Goal: Entertainment & Leisure: Consume media (video, audio)

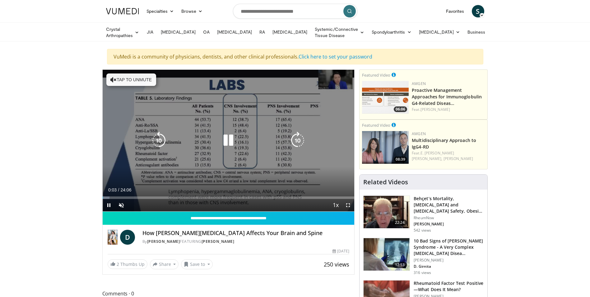
click at [124, 84] on button "Tap to unmute" at bounding box center [131, 79] width 50 height 12
click at [298, 138] on icon "Video Player" at bounding box center [297, 140] width 17 height 17
click at [295, 141] on icon "Video Player" at bounding box center [297, 140] width 17 height 17
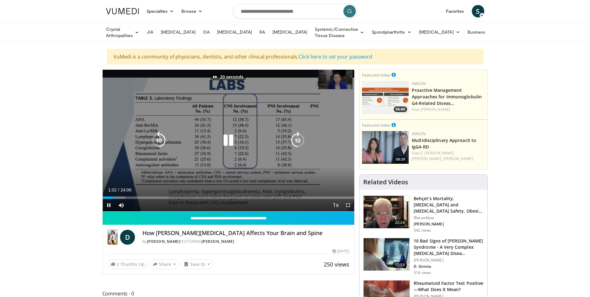
click at [295, 141] on icon "Video Player" at bounding box center [297, 140] width 17 height 17
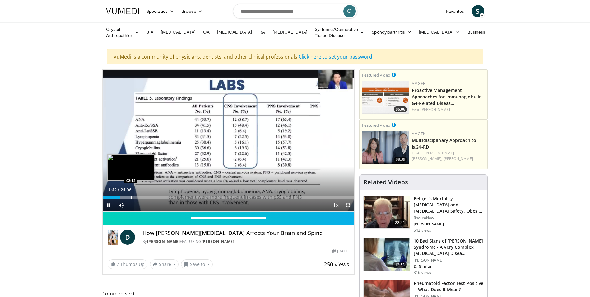
click at [131, 197] on div "Progress Bar" at bounding box center [131, 197] width 1 height 2
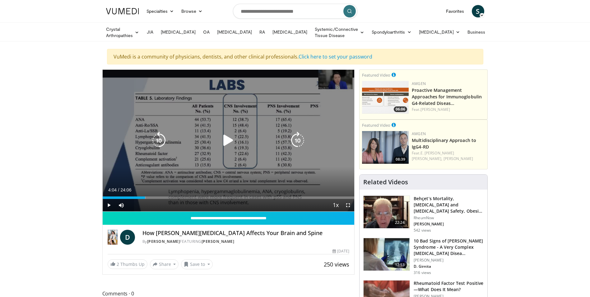
click at [145, 198] on div "Loaded : 17.26% 04:04 03:02" at bounding box center [229, 197] width 252 height 2
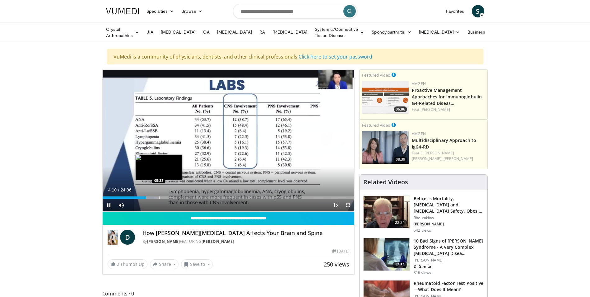
click at [159, 196] on div "Progress Bar" at bounding box center [159, 197] width 1 height 2
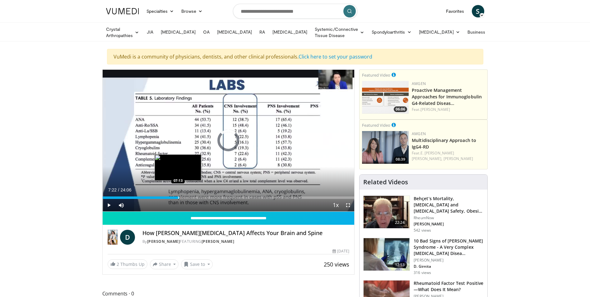
click at [179, 196] on div "Loaded : 26.92% 05:28 07:13" at bounding box center [229, 197] width 252 height 2
click at [198, 196] on div "Progress Bar" at bounding box center [198, 197] width 1 height 2
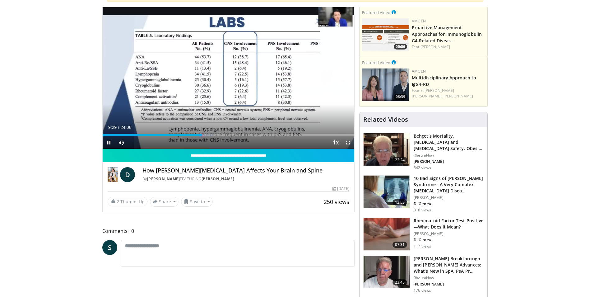
scroll to position [62, 0]
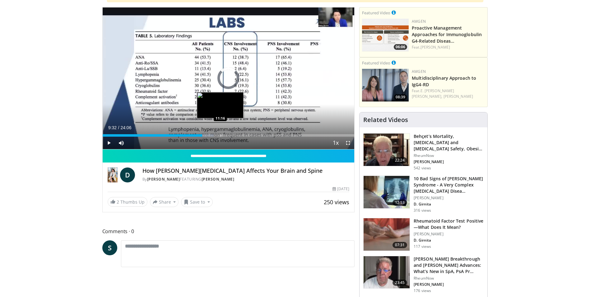
click at [221, 134] on div "Progress Bar" at bounding box center [221, 135] width 1 height 2
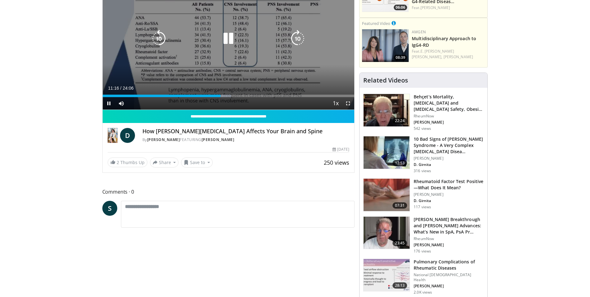
scroll to position [31, 0]
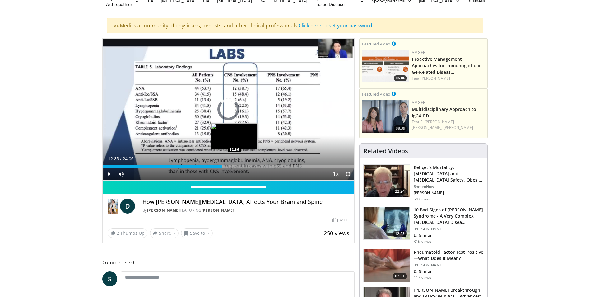
click at [234, 165] on div "Loaded : 0.00% 12:35 12:36" at bounding box center [229, 166] width 252 height 2
click at [253, 166] on div "Progress Bar" at bounding box center [253, 166] width 1 height 2
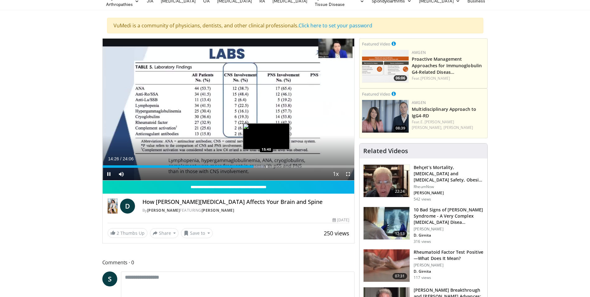
click at [267, 165] on div "Progress Bar" at bounding box center [267, 166] width 1 height 2
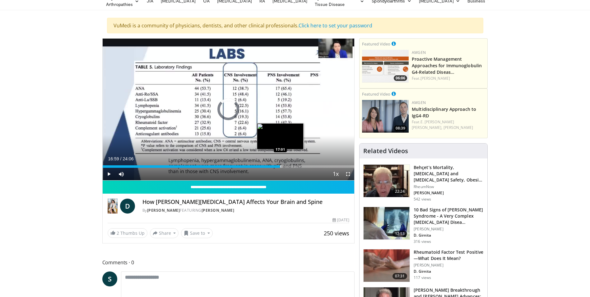
click at [281, 165] on div "Progress Bar" at bounding box center [281, 166] width 1 height 2
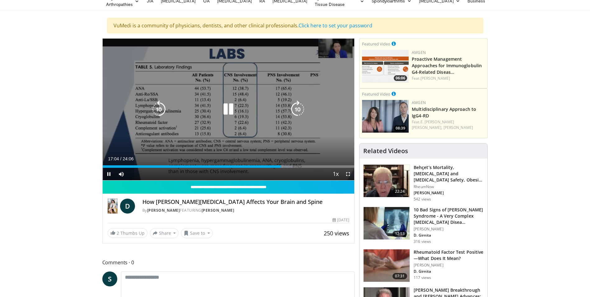
click at [297, 165] on div "Loaded : 75.25% 17:04 18:41" at bounding box center [229, 166] width 252 height 2
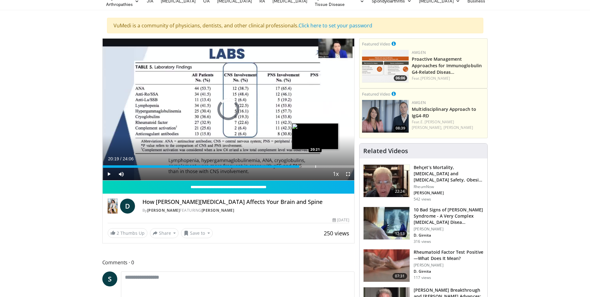
click at [315, 166] on div "Progress Bar" at bounding box center [315, 166] width 1 height 2
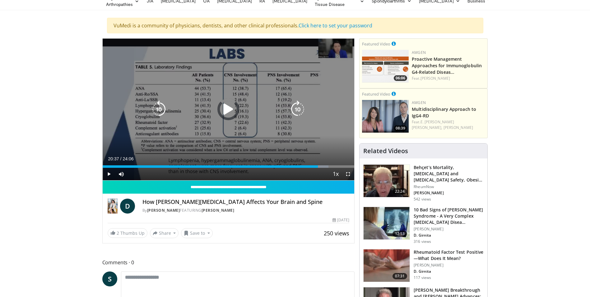
click at [0, 0] on div "Progress Bar" at bounding box center [0, 0] width 0 height 0
click at [226, 106] on icon "Video Player" at bounding box center [228, 108] width 17 height 17
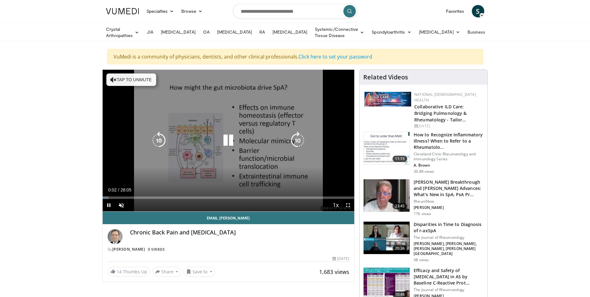
click at [127, 81] on button "Tap to unmute" at bounding box center [131, 79] width 50 height 12
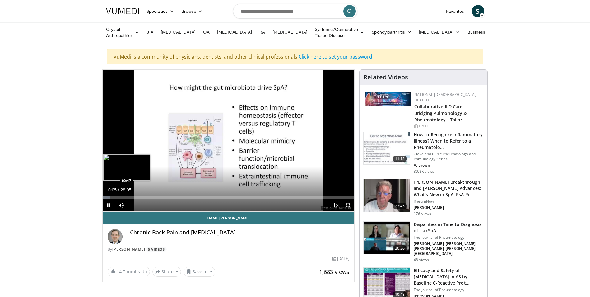
click at [110, 197] on div "Progress Bar" at bounding box center [110, 197] width 1 height 2
click at [119, 197] on div "Progress Bar" at bounding box center [119, 197] width 1 height 2
click at [133, 197] on div "Progress Bar" at bounding box center [133, 197] width 1 height 2
click at [153, 196] on div "Progress Bar" at bounding box center [153, 197] width 1 height 2
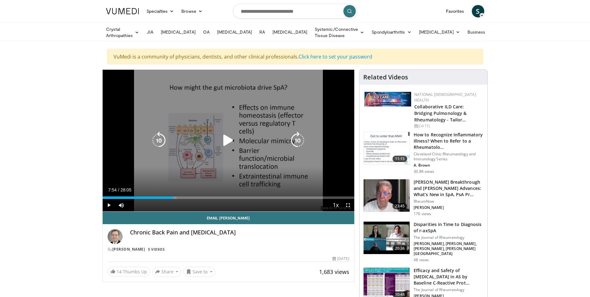
click at [0, 0] on div "Progress Bar" at bounding box center [0, 0] width 0 height 0
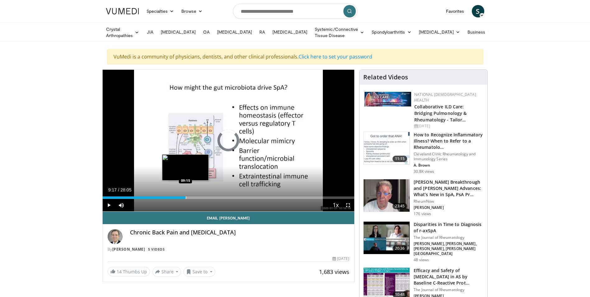
click at [186, 196] on div "Progress Bar" at bounding box center [186, 197] width 1 height 2
click at [177, 197] on div "Progress Bar" at bounding box center [177, 197] width 1 height 2
click at [191, 196] on div "Progress Bar" at bounding box center [191, 197] width 1 height 2
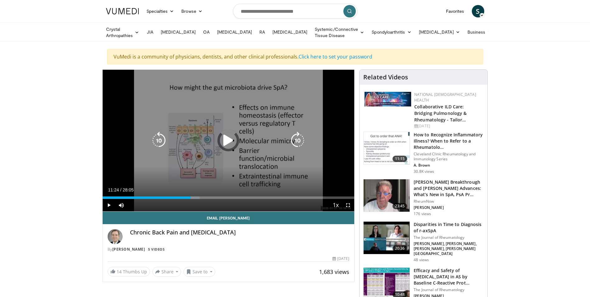
click at [205, 196] on div "Loaded : 38.57% 11:24 09:50" at bounding box center [229, 197] width 252 height 2
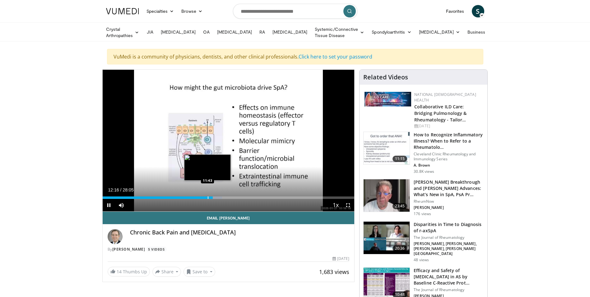
click at [208, 196] on div "Progress Bar" at bounding box center [208, 197] width 1 height 2
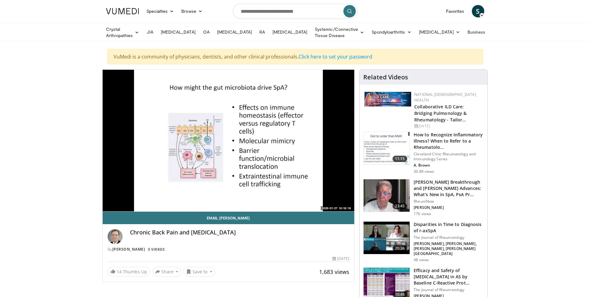
click at [194, 197] on video-js "**********" at bounding box center [229, 141] width 252 height 142
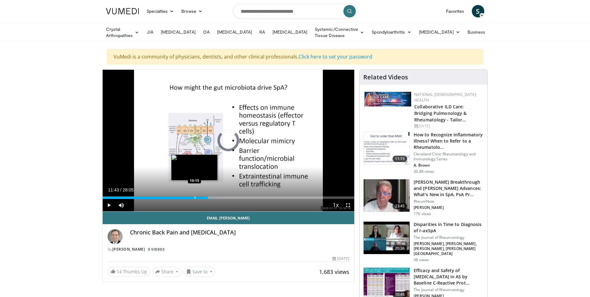
click at [195, 197] on div "Progress Bar" at bounding box center [195, 197] width 1 height 2
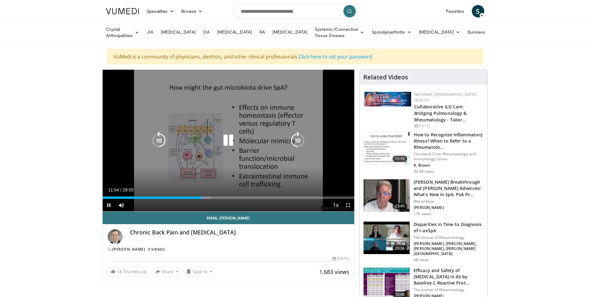
click at [158, 139] on icon "Video Player" at bounding box center [158, 140] width 17 height 17
click at [227, 140] on icon "Video Player" at bounding box center [228, 140] width 17 height 17
click at [299, 137] on icon "Video Player" at bounding box center [297, 140] width 17 height 17
click at [225, 139] on icon "Video Player" at bounding box center [228, 140] width 17 height 17
click at [230, 135] on icon "Video Player" at bounding box center [228, 140] width 17 height 17
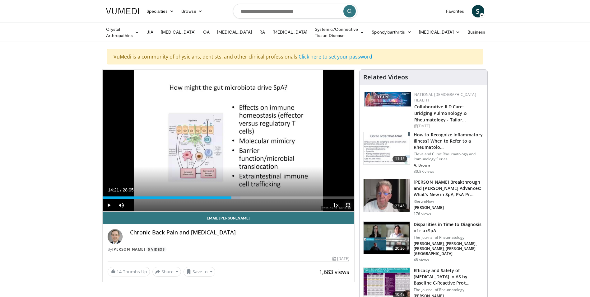
click at [349, 205] on span "Video Player" at bounding box center [348, 205] width 12 height 12
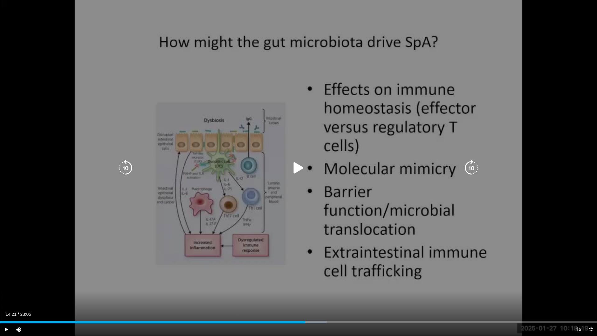
click at [471, 165] on icon "Video Player" at bounding box center [471, 167] width 17 height 17
click at [472, 166] on div "10 seconds Tap to unmute" at bounding box center [298, 168] width 597 height 336
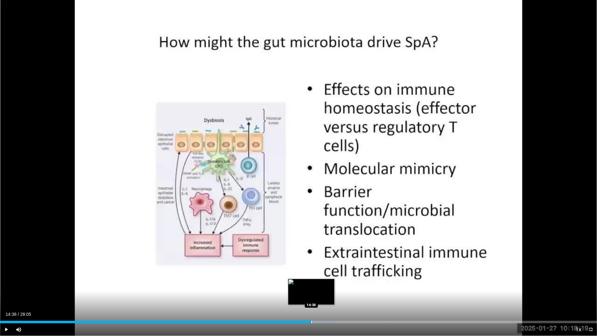
click at [311, 296] on div "Progress Bar" at bounding box center [311, 322] width 1 height 2
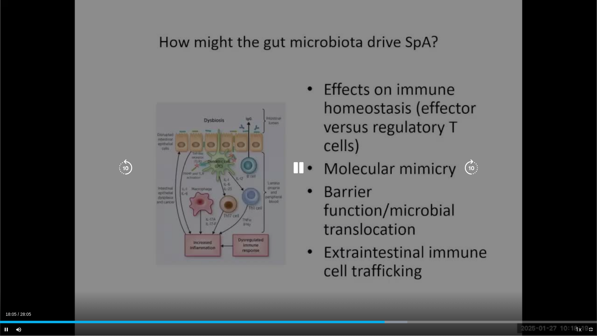
click at [475, 166] on icon "Video Player" at bounding box center [471, 167] width 17 height 17
click at [474, 168] on icon "Video Player" at bounding box center [471, 167] width 17 height 17
click at [471, 167] on icon "Video Player" at bounding box center [471, 167] width 17 height 17
click at [299, 169] on icon "Video Player" at bounding box center [298, 167] width 17 height 17
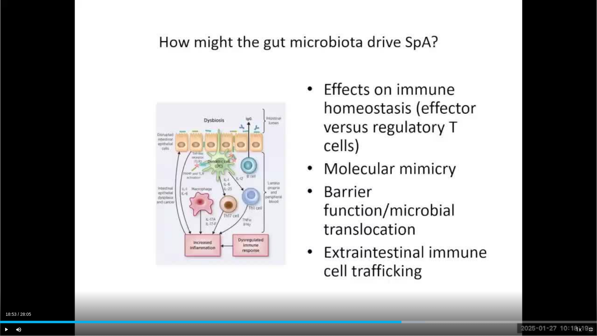
click at [590, 296] on span "Video Player" at bounding box center [591, 329] width 12 height 12
